Goal: Book appointment/travel/reservation

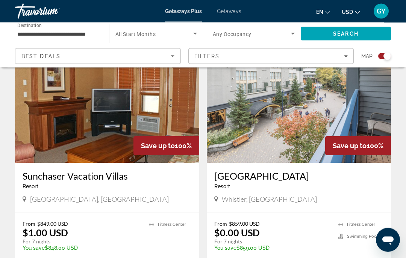
scroll to position [551, 0]
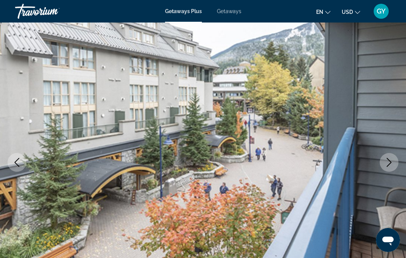
scroll to position [38, 0]
click at [387, 163] on icon "Next image" at bounding box center [388, 162] width 9 height 9
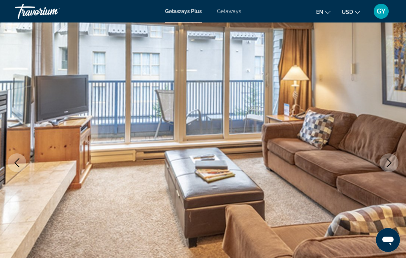
click at [390, 167] on button "Next image" at bounding box center [388, 163] width 19 height 19
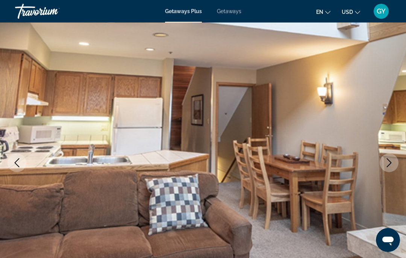
click at [388, 168] on button "Next image" at bounding box center [388, 163] width 19 height 19
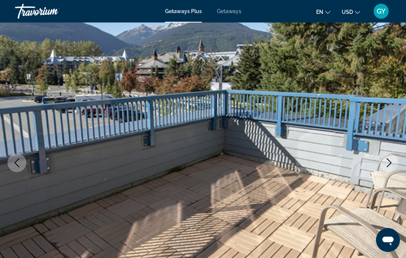
click at [389, 170] on button "Next image" at bounding box center [388, 163] width 19 height 19
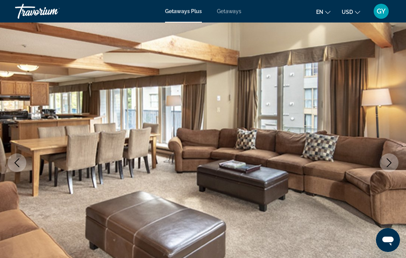
click at [386, 169] on button "Next image" at bounding box center [388, 163] width 19 height 19
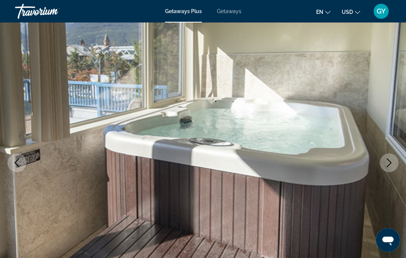
click at [388, 171] on button "Next image" at bounding box center [388, 163] width 19 height 19
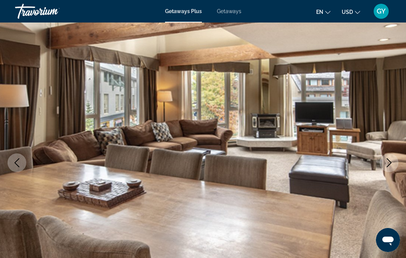
click at [389, 172] on img "Main content" at bounding box center [203, 163] width 406 height 357
click at [387, 173] on img "Main content" at bounding box center [203, 163] width 406 height 357
click at [389, 164] on icon "Next image" at bounding box center [388, 162] width 5 height 9
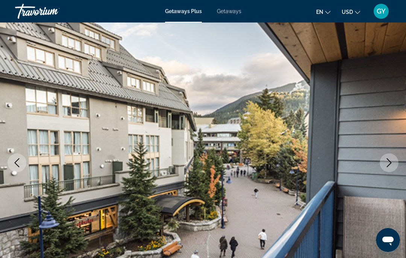
click at [388, 167] on icon "Next image" at bounding box center [388, 162] width 9 height 9
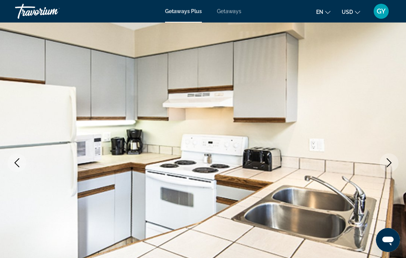
click at [388, 166] on icon "Next image" at bounding box center [388, 162] width 5 height 9
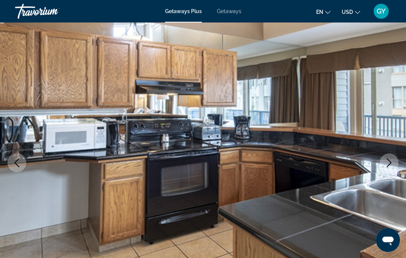
click at [388, 169] on button "Next image" at bounding box center [388, 163] width 19 height 19
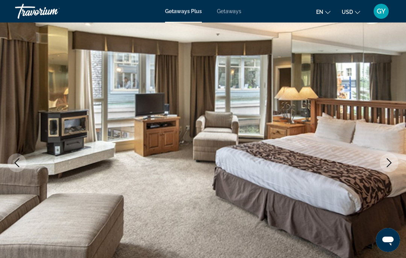
click at [388, 169] on button "Next image" at bounding box center [388, 163] width 19 height 19
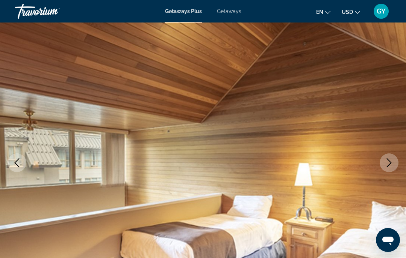
click at [389, 167] on icon "Next image" at bounding box center [388, 162] width 9 height 9
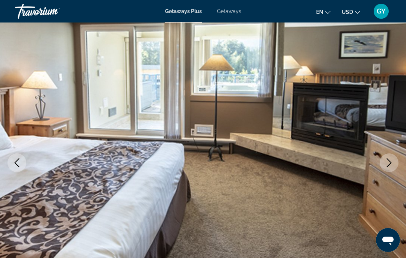
click at [388, 167] on button "Next image" at bounding box center [388, 163] width 19 height 19
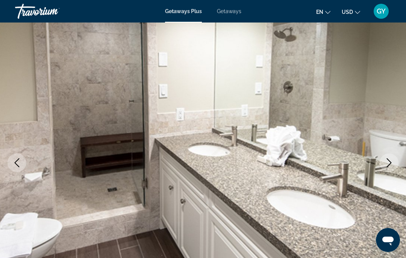
click at [389, 165] on icon "Next image" at bounding box center [388, 162] width 5 height 9
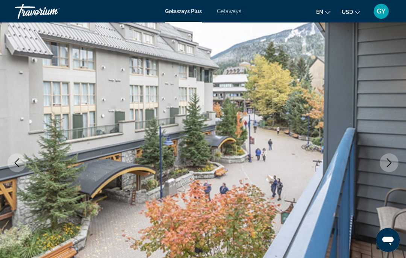
click at [386, 167] on icon "Next image" at bounding box center [388, 162] width 5 height 9
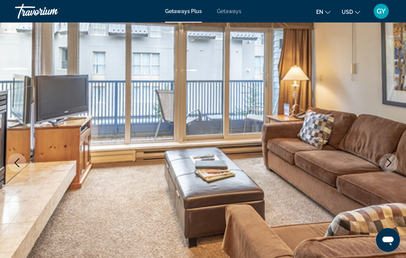
click at [389, 165] on icon "Next image" at bounding box center [388, 162] width 5 height 9
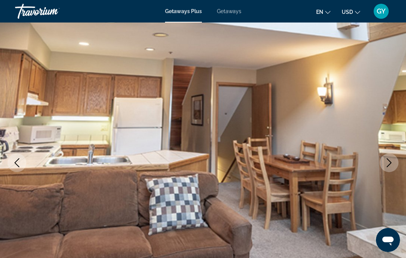
click at [390, 168] on button "Next image" at bounding box center [388, 163] width 19 height 19
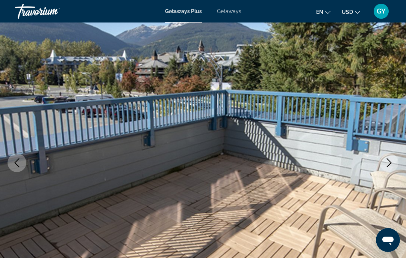
click at [388, 167] on icon "Next image" at bounding box center [388, 162] width 9 height 9
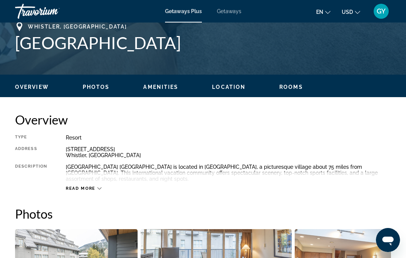
scroll to position [304, 0]
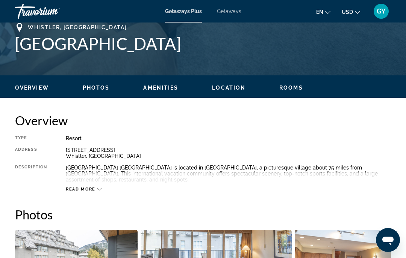
click at [92, 166] on div "Village Gate House Whistler is located in Whistler, a picturesque village about…" at bounding box center [228, 174] width 325 height 18
click at [86, 187] on span "Read more" at bounding box center [81, 189] width 30 height 5
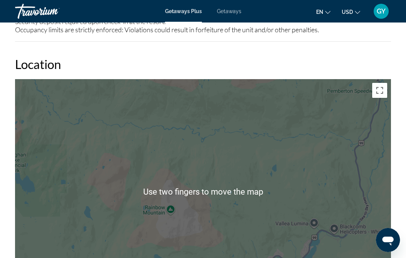
scroll to position [1199, 0]
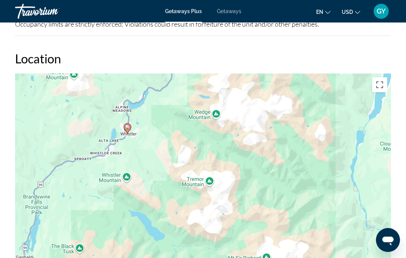
click at [379, 89] on button "Toggle fullscreen view" at bounding box center [379, 84] width 15 height 15
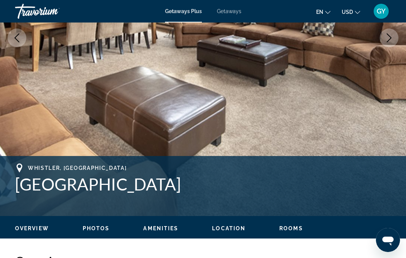
scroll to position [165, 0]
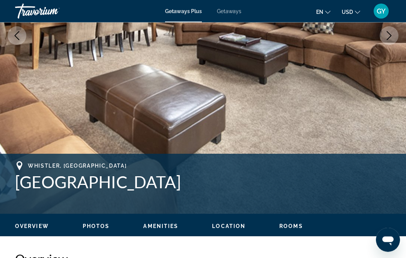
click at [293, 229] on span "Rooms" at bounding box center [291, 227] width 24 height 6
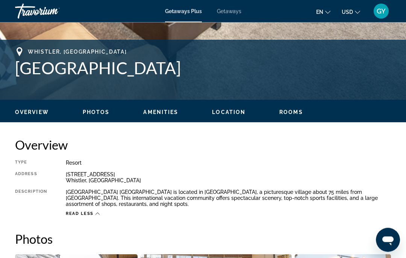
scroll to position [279, 0]
click at [161, 112] on span "Amenities" at bounding box center [160, 112] width 35 height 6
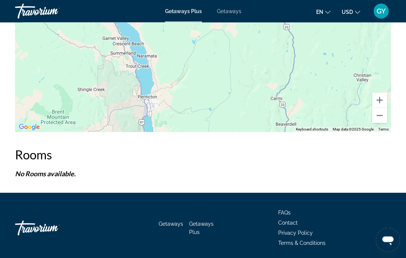
scroll to position [1367, 0]
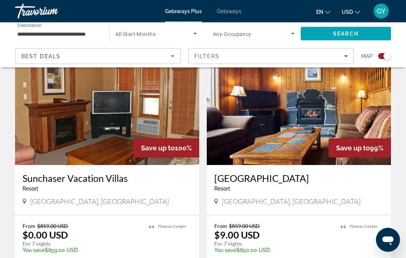
scroll to position [548, 0]
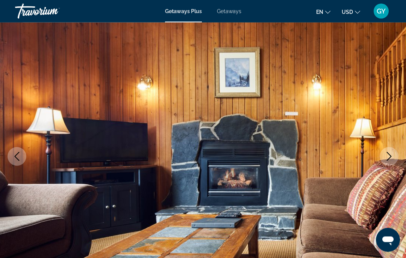
scroll to position [45, 0]
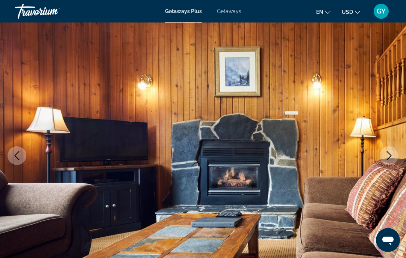
click at [389, 157] on icon "Next image" at bounding box center [388, 155] width 9 height 9
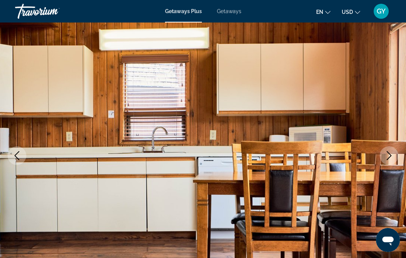
click at [388, 157] on icon "Next image" at bounding box center [388, 155] width 9 height 9
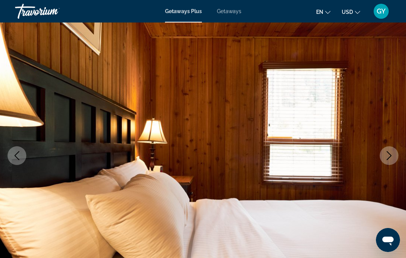
click at [391, 157] on icon "Next image" at bounding box center [388, 155] width 9 height 9
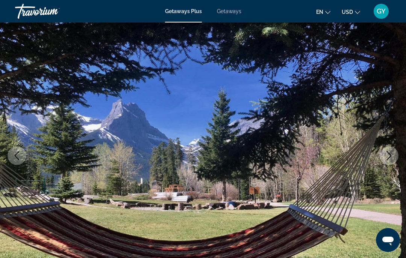
click at [386, 158] on icon "Next image" at bounding box center [388, 155] width 9 height 9
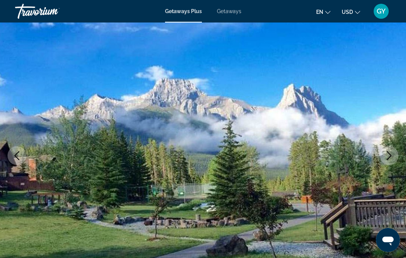
click at [388, 158] on icon "Next image" at bounding box center [388, 155] width 9 height 9
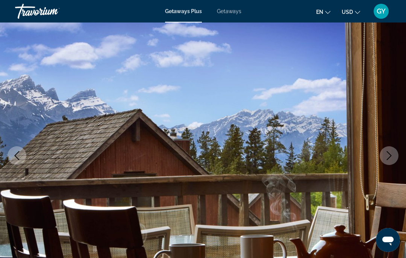
click at [386, 159] on icon "Next image" at bounding box center [388, 155] width 9 height 9
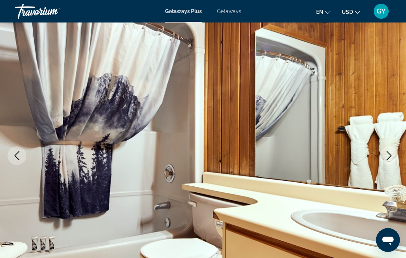
click at [388, 157] on icon "Next image" at bounding box center [388, 155] width 9 height 9
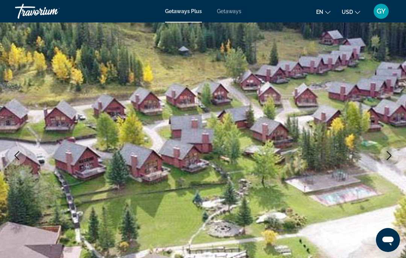
click at [386, 158] on icon "Next image" at bounding box center [388, 155] width 9 height 9
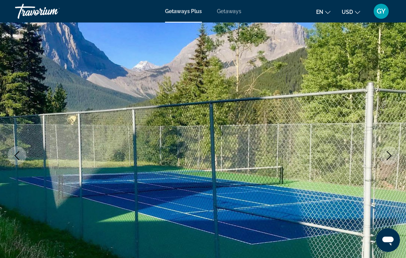
click at [386, 157] on icon "Next image" at bounding box center [388, 155] width 9 height 9
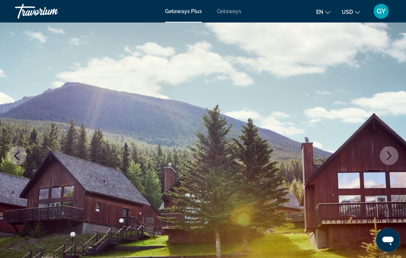
click at [388, 157] on icon "Next image" at bounding box center [388, 155] width 9 height 9
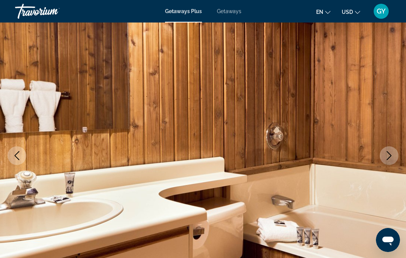
click at [388, 156] on icon "Next image" at bounding box center [388, 155] width 9 height 9
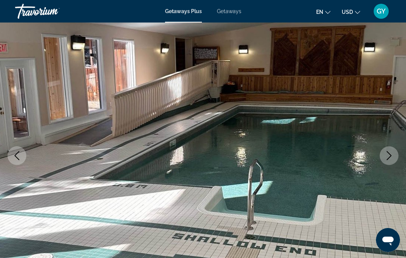
click at [385, 156] on icon "Next image" at bounding box center [388, 155] width 9 height 9
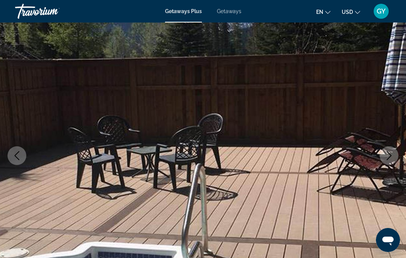
click at [385, 161] on button "Next image" at bounding box center [388, 155] width 19 height 19
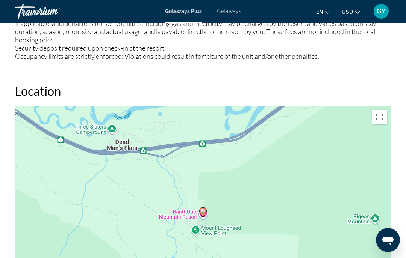
scroll to position [1041, 0]
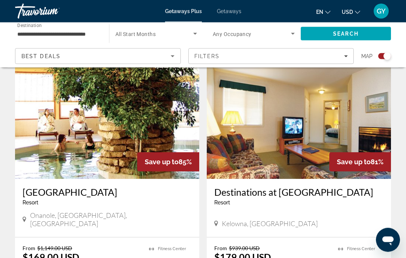
scroll to position [790, 0]
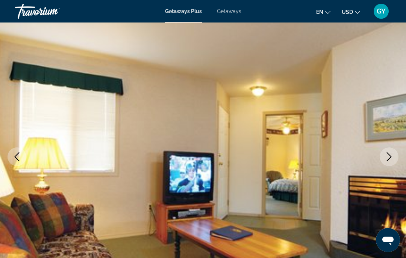
scroll to position [51, 0]
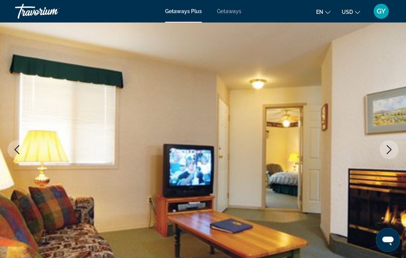
click at [391, 148] on icon "Next image" at bounding box center [388, 149] width 9 height 9
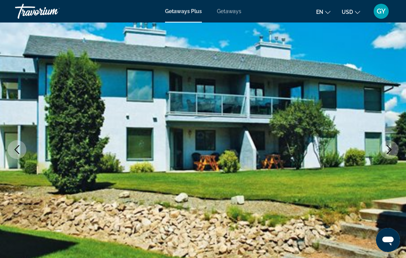
click at [388, 154] on button "Next image" at bounding box center [388, 149] width 19 height 19
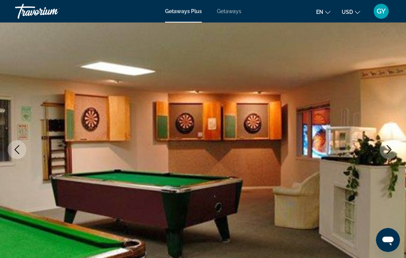
click at [386, 151] on icon "Next image" at bounding box center [388, 149] width 9 height 9
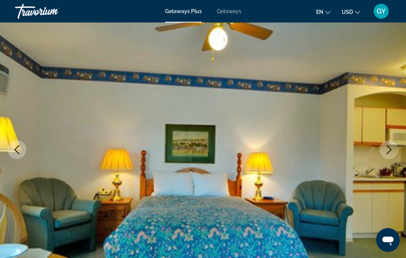
click at [384, 154] on button "Next image" at bounding box center [388, 149] width 19 height 19
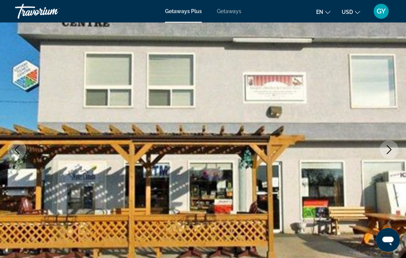
click at [383, 153] on button "Next image" at bounding box center [388, 149] width 19 height 19
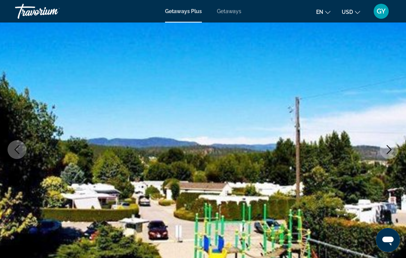
click at [386, 154] on icon "Next image" at bounding box center [388, 149] width 9 height 9
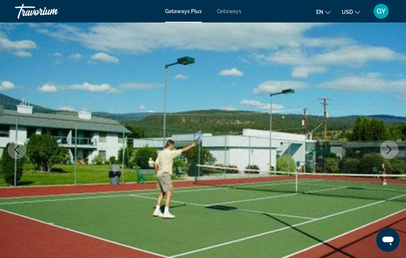
click at [386, 152] on icon "Next image" at bounding box center [388, 149] width 9 height 9
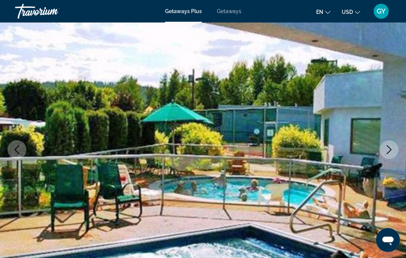
click at [387, 152] on icon "Next image" at bounding box center [388, 149] width 9 height 9
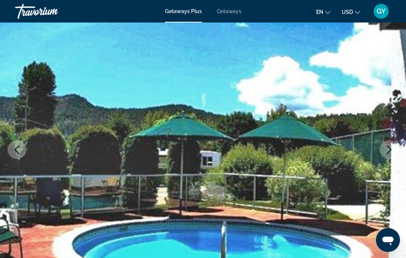
click at [387, 150] on icon "Next image" at bounding box center [388, 149] width 9 height 9
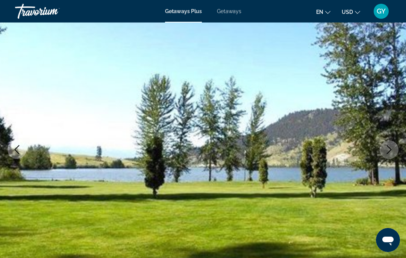
click at [386, 154] on icon "Next image" at bounding box center [388, 149] width 9 height 9
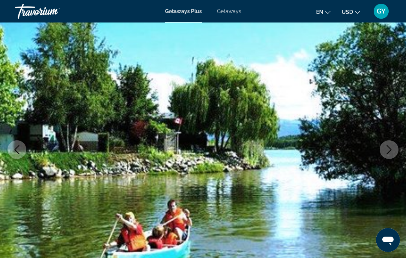
click at [387, 153] on icon "Next image" at bounding box center [388, 149] width 9 height 9
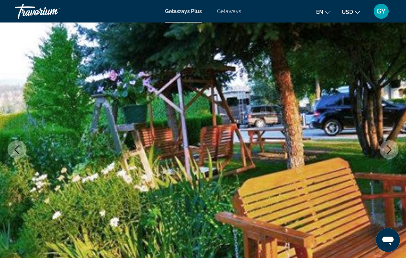
click at [390, 152] on icon "Next image" at bounding box center [388, 149] width 9 height 9
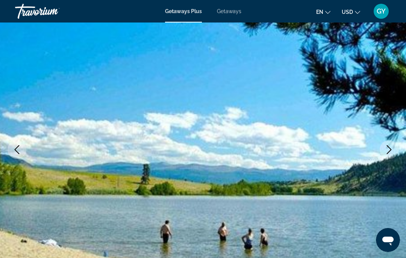
click at [388, 152] on icon "Next image" at bounding box center [388, 149] width 9 height 9
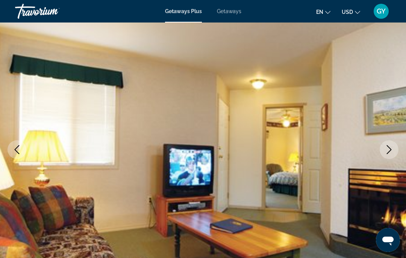
click at [388, 149] on icon "Next image" at bounding box center [388, 149] width 9 height 9
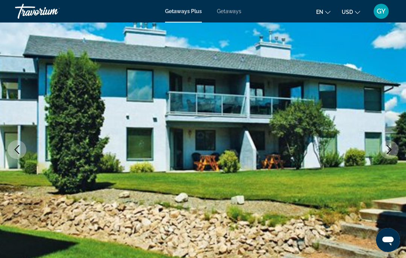
click at [389, 151] on icon "Next image" at bounding box center [388, 149] width 5 height 9
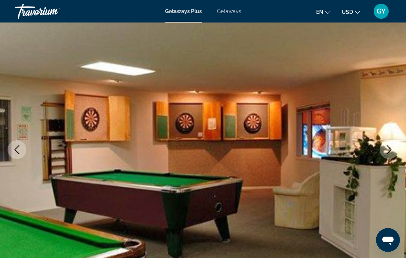
click at [388, 151] on icon "Next image" at bounding box center [388, 149] width 9 height 9
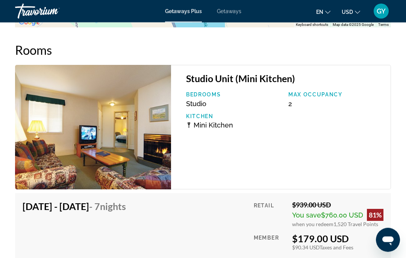
scroll to position [1440, 0]
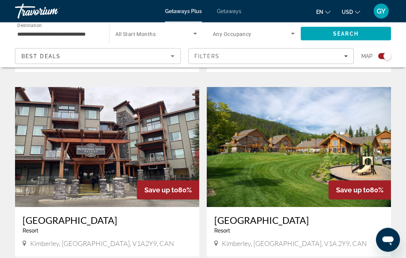
scroll to position [1557, 0]
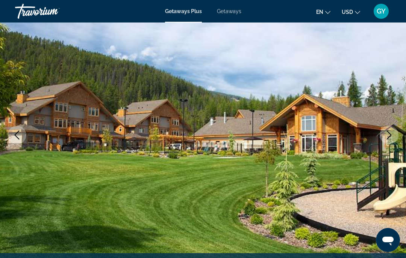
scroll to position [66, 0]
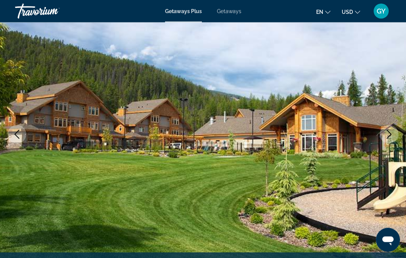
click at [391, 136] on icon "Next image" at bounding box center [388, 134] width 9 height 9
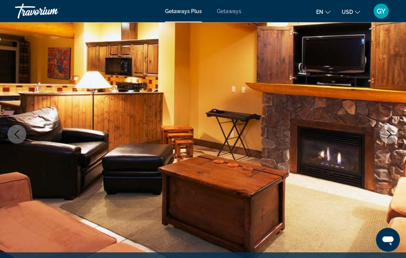
click at [386, 139] on icon "Next image" at bounding box center [388, 134] width 9 height 9
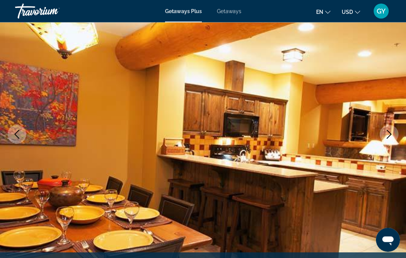
click at [385, 138] on icon "Next image" at bounding box center [388, 134] width 9 height 9
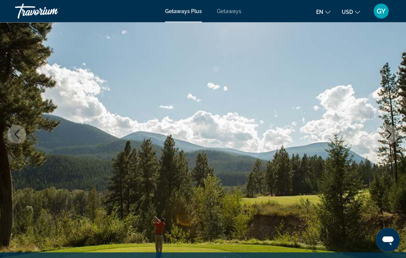
click at [386, 138] on icon "Next image" at bounding box center [388, 134] width 9 height 9
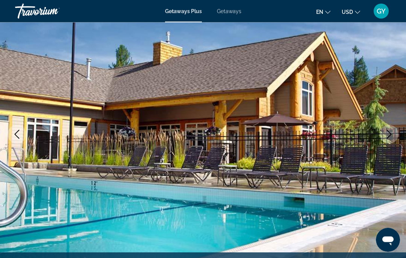
click at [387, 138] on icon "Next image" at bounding box center [388, 134] width 5 height 9
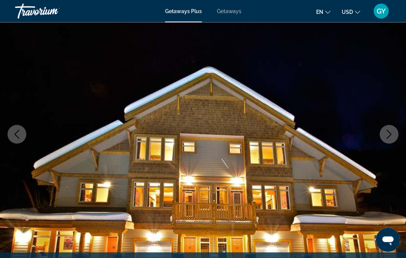
click at [388, 139] on icon "Next image" at bounding box center [388, 134] width 9 height 9
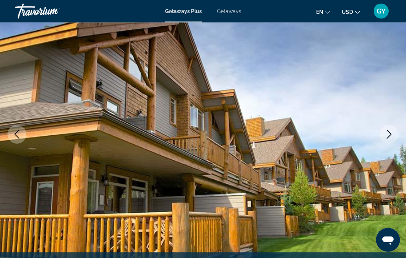
click at [385, 139] on icon "Next image" at bounding box center [388, 134] width 9 height 9
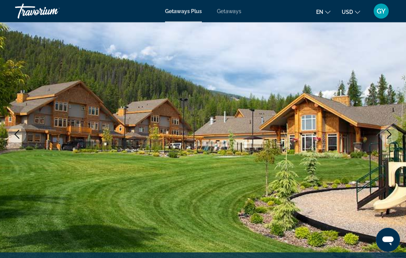
click at [388, 137] on icon "Next image" at bounding box center [388, 134] width 9 height 9
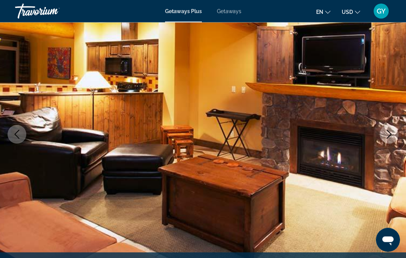
click at [385, 137] on icon "Next image" at bounding box center [388, 134] width 9 height 9
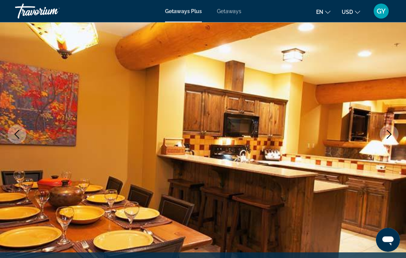
click at [386, 139] on icon "Next image" at bounding box center [388, 134] width 9 height 9
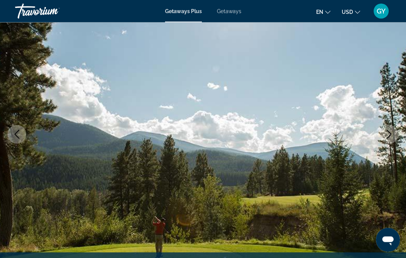
click at [383, 140] on button "Next image" at bounding box center [388, 134] width 19 height 19
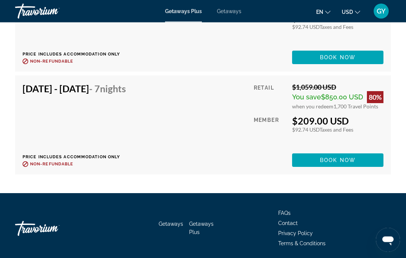
scroll to position [2385, 0]
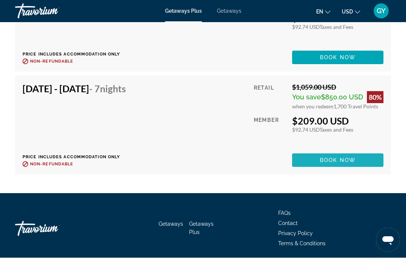
click at [333, 166] on span "Main content" at bounding box center [337, 161] width 91 height 18
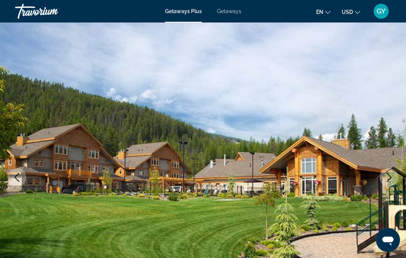
scroll to position [30, 0]
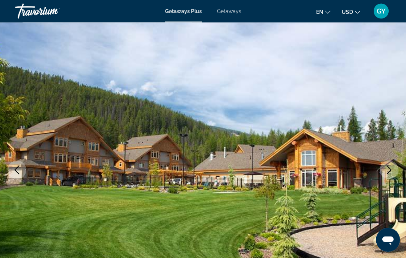
click at [390, 174] on icon "Next image" at bounding box center [388, 170] width 9 height 9
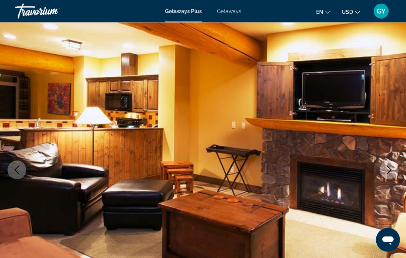
click at [390, 172] on icon "Next image" at bounding box center [388, 170] width 9 height 9
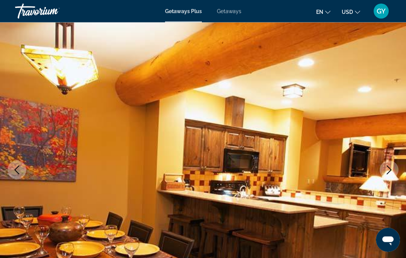
click at [389, 177] on button "Next image" at bounding box center [388, 170] width 19 height 19
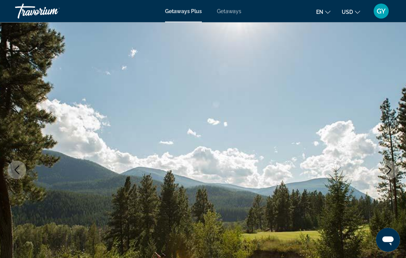
click at [389, 175] on button "Next image" at bounding box center [388, 170] width 19 height 19
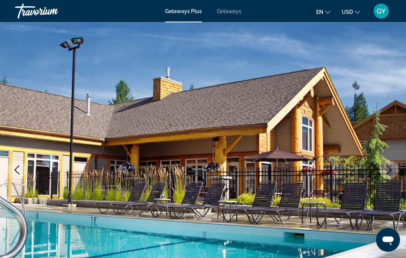
click at [389, 176] on button "Next image" at bounding box center [388, 170] width 19 height 19
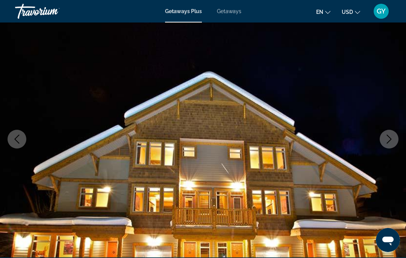
scroll to position [61, 0]
click at [386, 146] on button "Next image" at bounding box center [388, 139] width 19 height 19
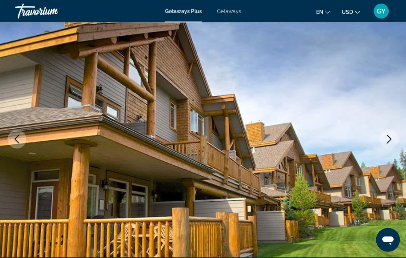
click at [391, 142] on icon "Next image" at bounding box center [388, 139] width 9 height 9
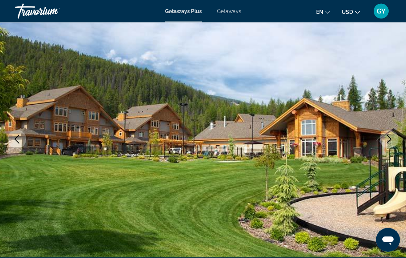
click at [389, 141] on icon "Next image" at bounding box center [388, 139] width 5 height 9
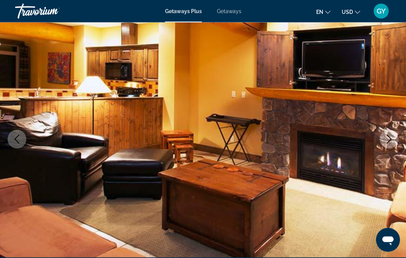
click at [390, 142] on icon "Next image" at bounding box center [388, 139] width 9 height 9
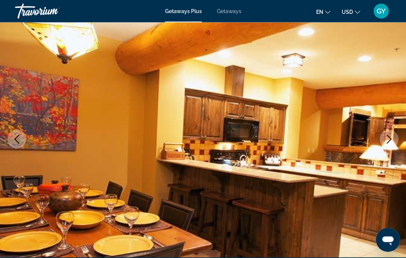
click at [389, 144] on button "Next image" at bounding box center [388, 139] width 19 height 19
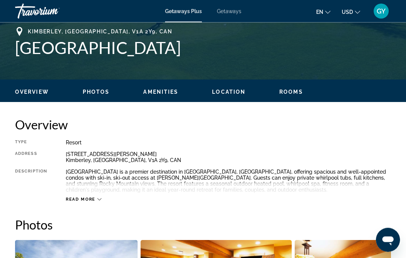
scroll to position [302, 0]
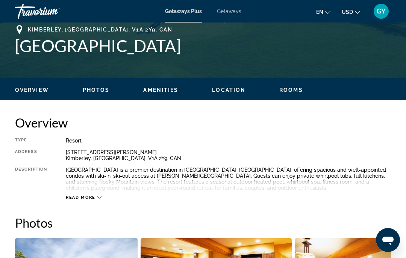
click at [83, 198] on span "Read more" at bounding box center [81, 197] width 30 height 5
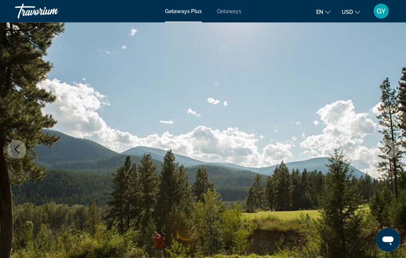
scroll to position [0, 0]
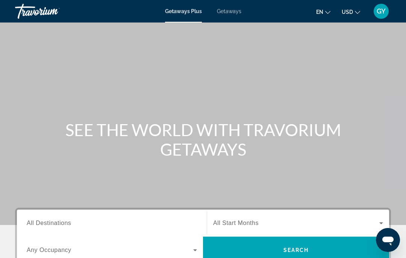
click at [231, 11] on span "Getaways" at bounding box center [229, 11] width 24 height 6
click at [62, 224] on span "All Destinations" at bounding box center [49, 223] width 44 height 6
click at [62, 224] on input "Destination All Destinations" at bounding box center [112, 223] width 170 height 9
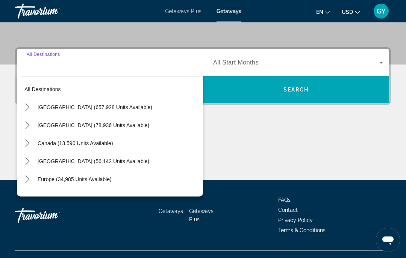
scroll to position [175, 0]
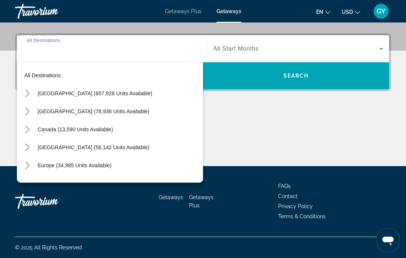
click at [30, 128] on icon "Toggle Canada (13,590 units available) submenu" at bounding box center [28, 130] width 8 height 8
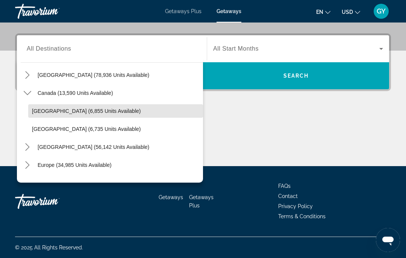
scroll to position [37, 0]
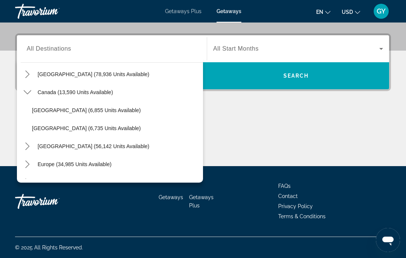
click at [73, 135] on span "Select destination: Western Canada (6,735 units available)" at bounding box center [115, 128] width 175 height 18
type input "**********"
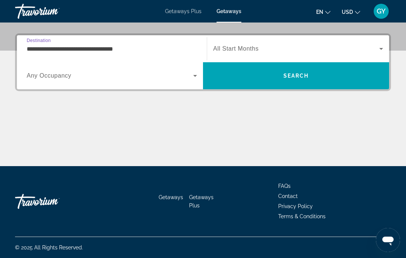
click at [293, 80] on span "Search" at bounding box center [296, 76] width 186 height 18
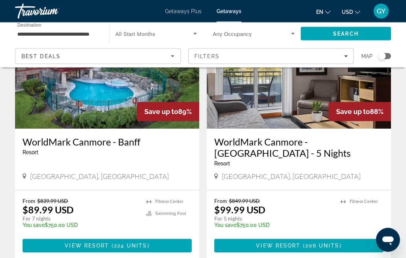
scroll to position [1385, 0]
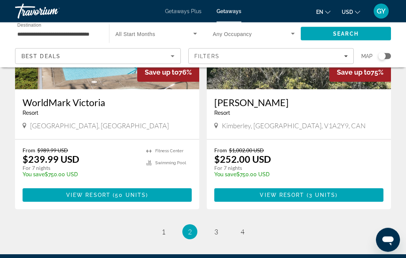
scroll to position [1460, 0]
click at [215, 226] on link "page 3" at bounding box center [216, 232] width 13 height 13
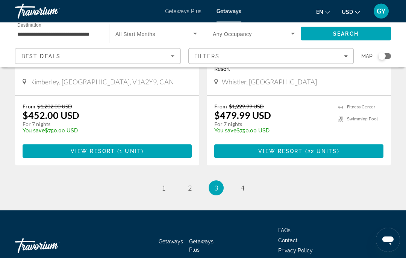
scroll to position [1495, 0]
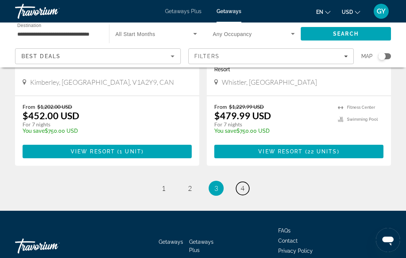
click at [244, 182] on link "page 4" at bounding box center [242, 188] width 13 height 13
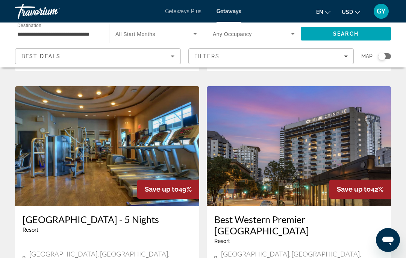
scroll to position [520, 0]
